Goal: Complete application form

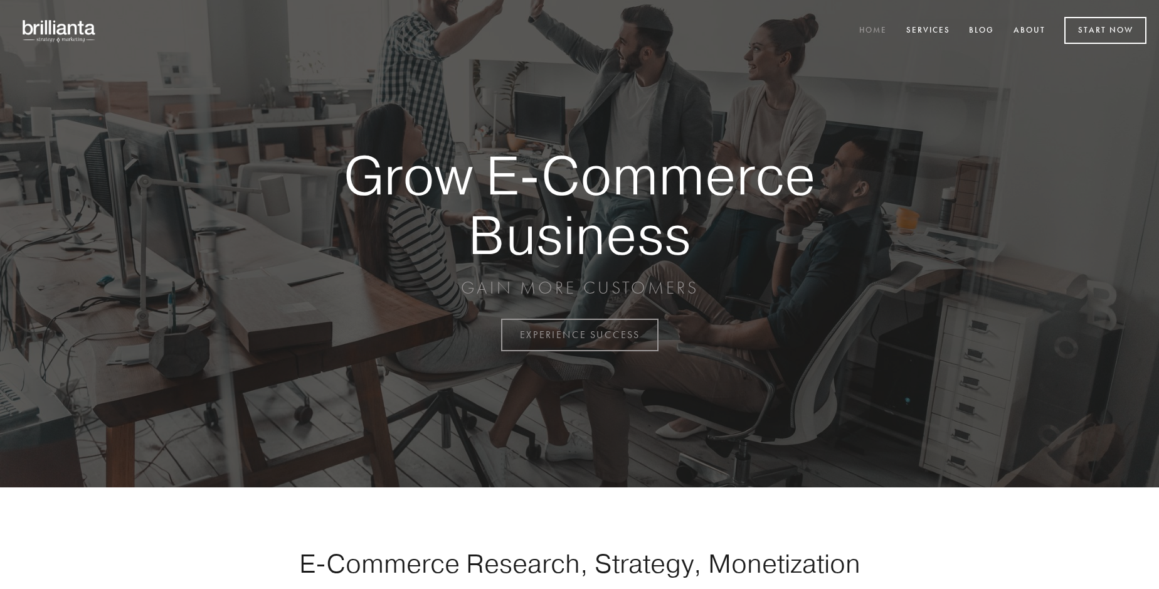
scroll to position [3289, 0]
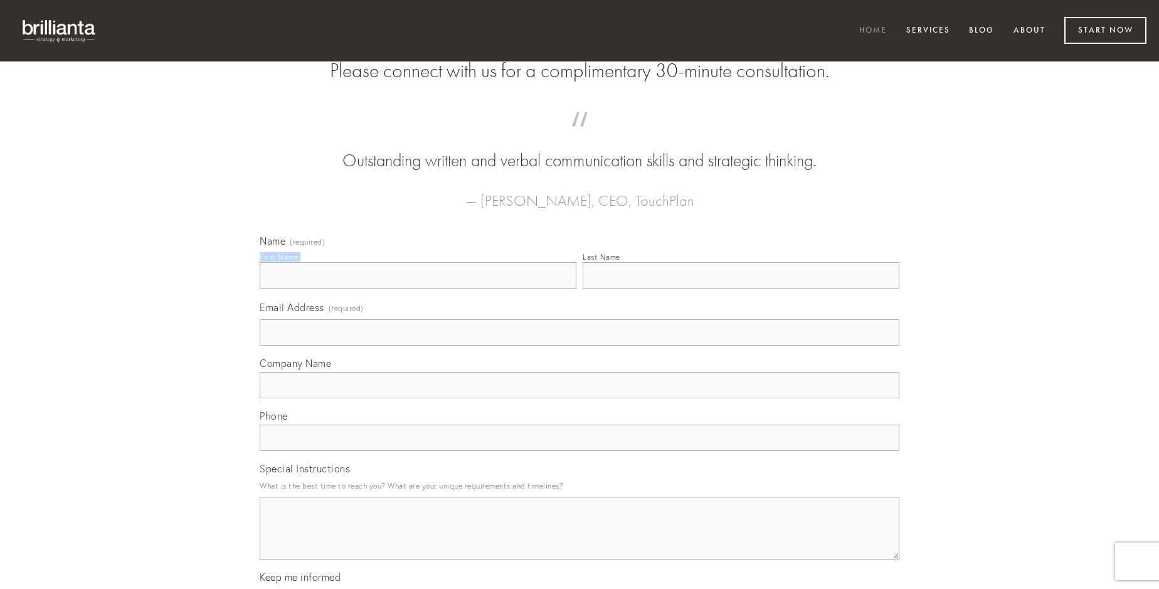
type input "[PERSON_NAME]"
click at [741, 289] on input "Last Name" at bounding box center [741, 275] width 317 height 26
type input "[PERSON_NAME]"
click at [580, 346] on input "Email Address (required)" at bounding box center [580, 332] width 640 height 26
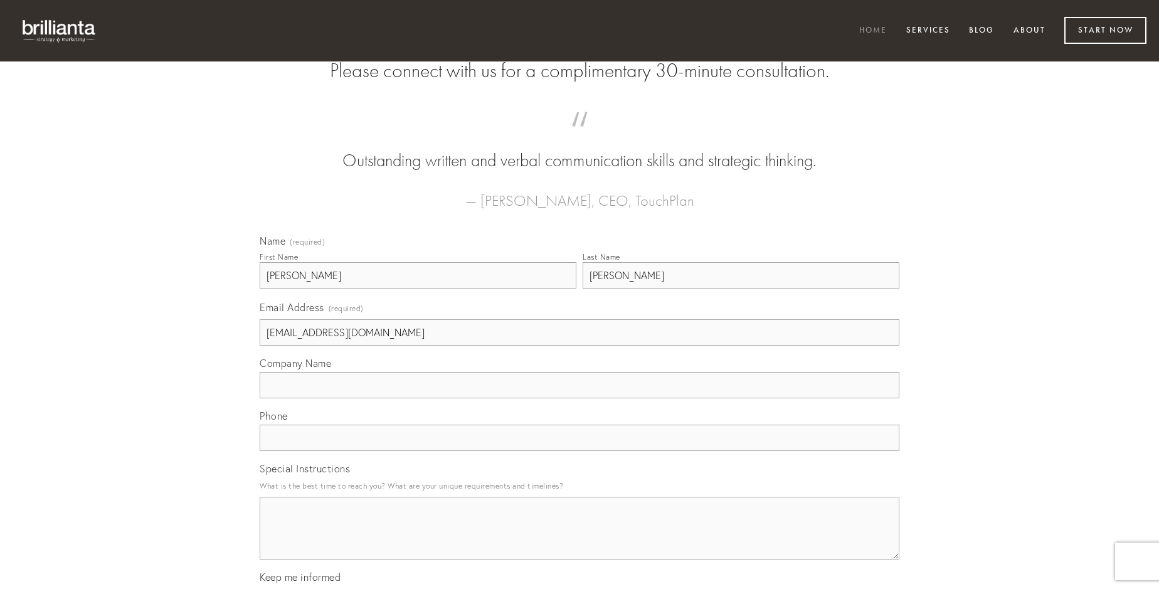
type input "[EMAIL_ADDRESS][DOMAIN_NAME]"
click at [580, 398] on input "Company Name" at bounding box center [580, 385] width 640 height 26
type input "cubitum"
click at [580, 451] on input "text" at bounding box center [580, 438] width 640 height 26
click at [580, 540] on textarea "Special Instructions" at bounding box center [580, 528] width 640 height 63
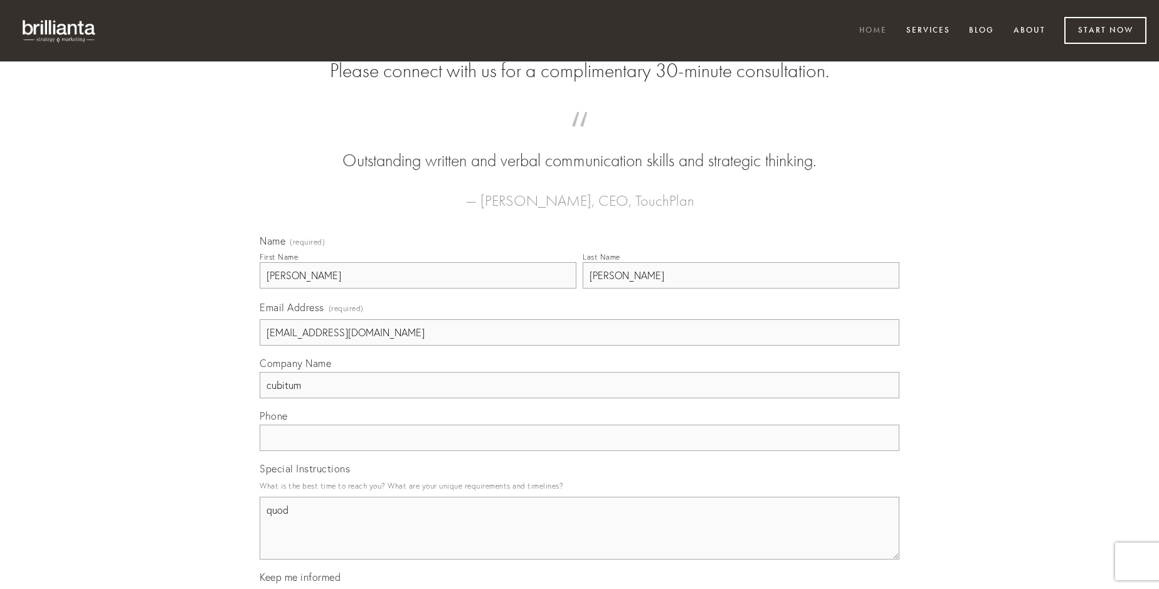
type textarea "quod"
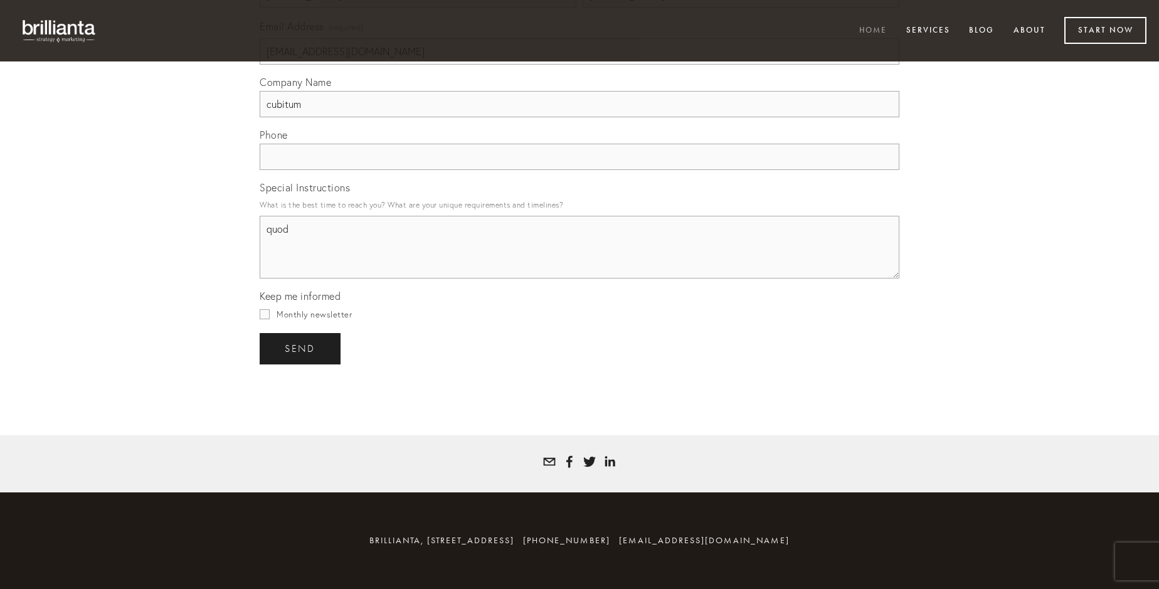
click at [301, 348] on span "send" at bounding box center [300, 348] width 31 height 11
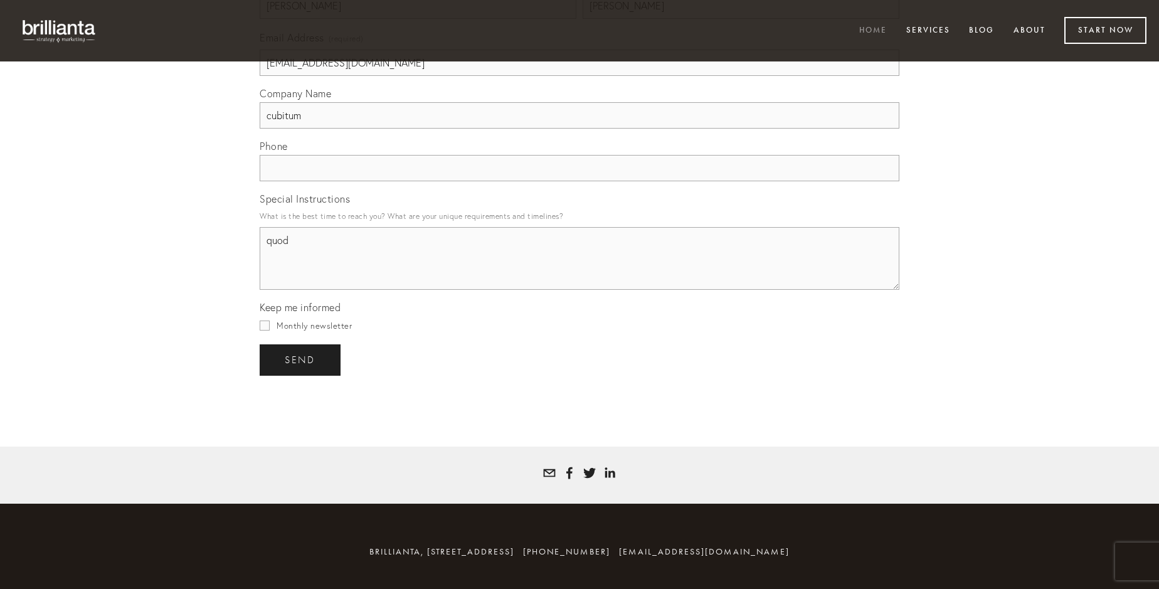
scroll to position [3252, 0]
